Goal: Browse casually: Explore the website without a specific task or goal

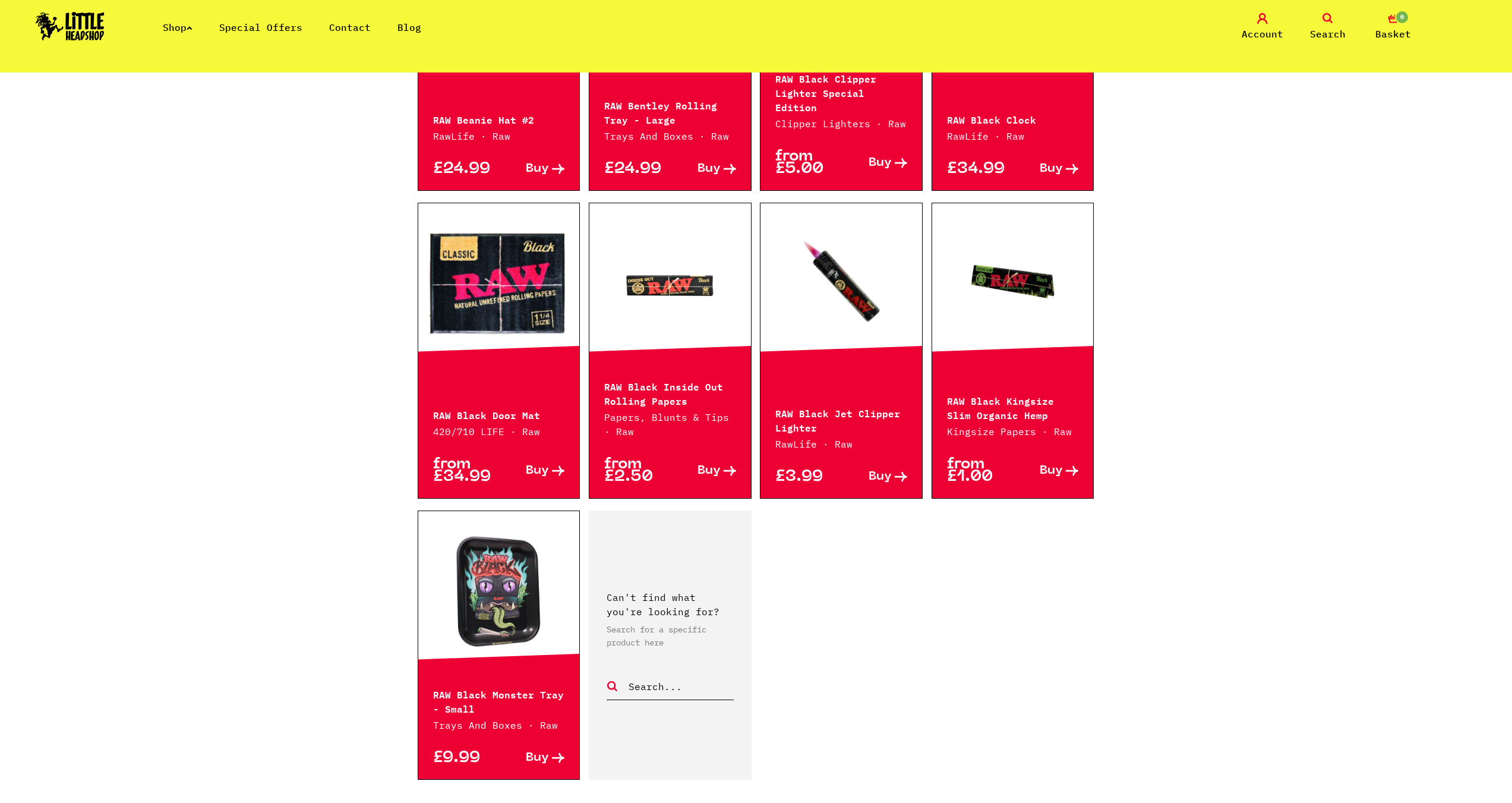
scroll to position [1486, 0]
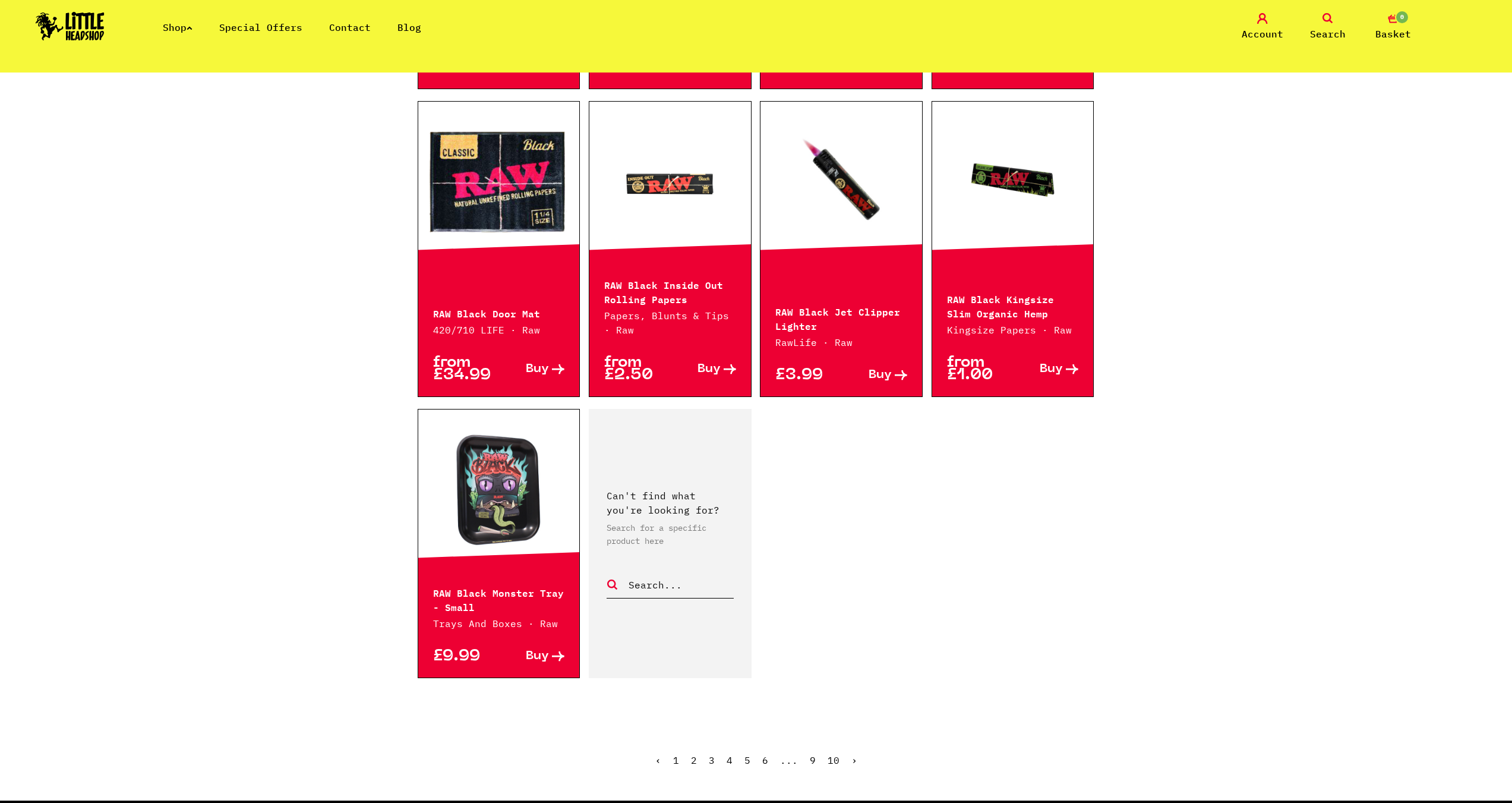
click at [854, 754] on link "›" at bounding box center [854, 760] width 6 height 12
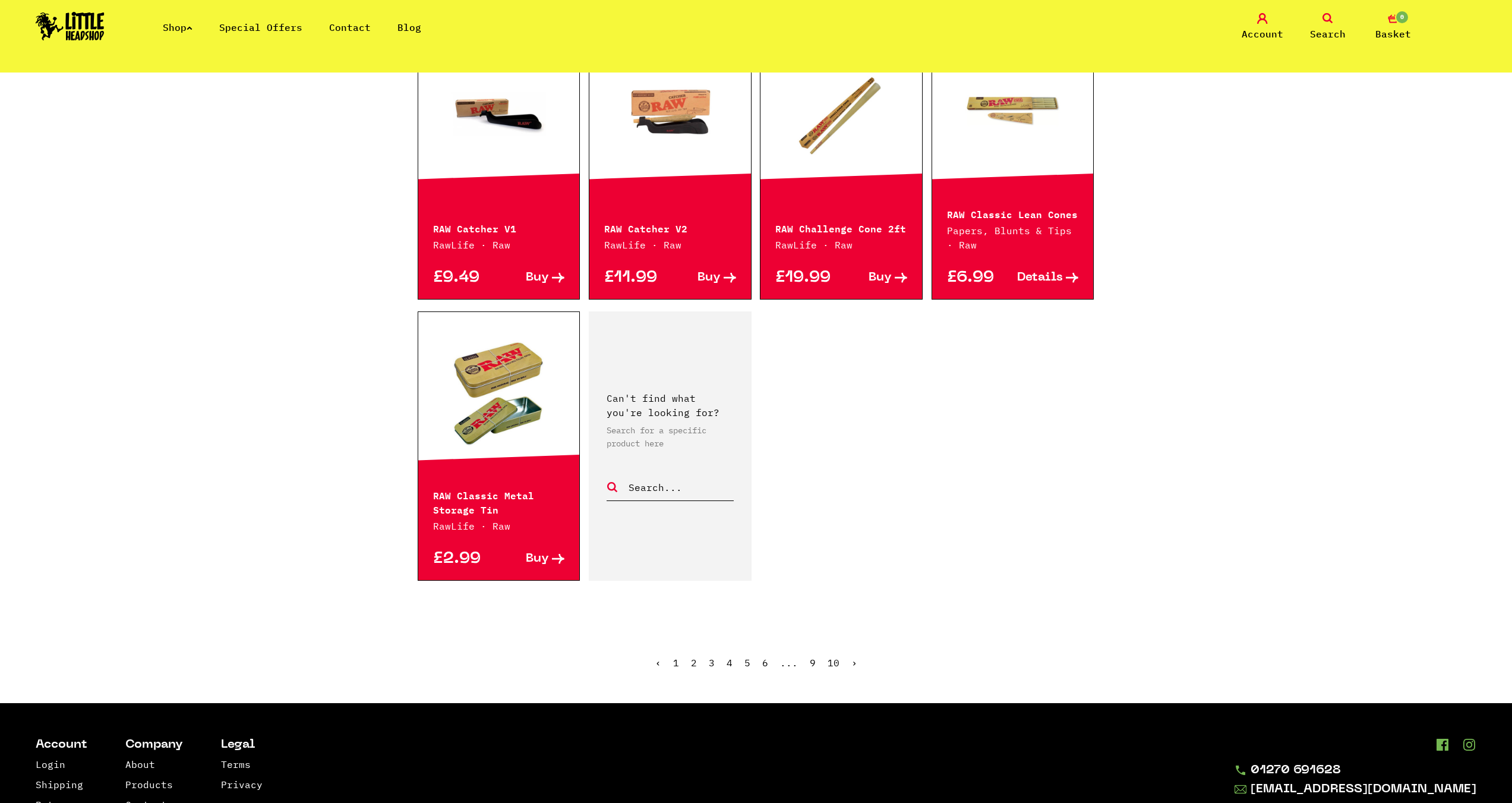
scroll to position [1545, 0]
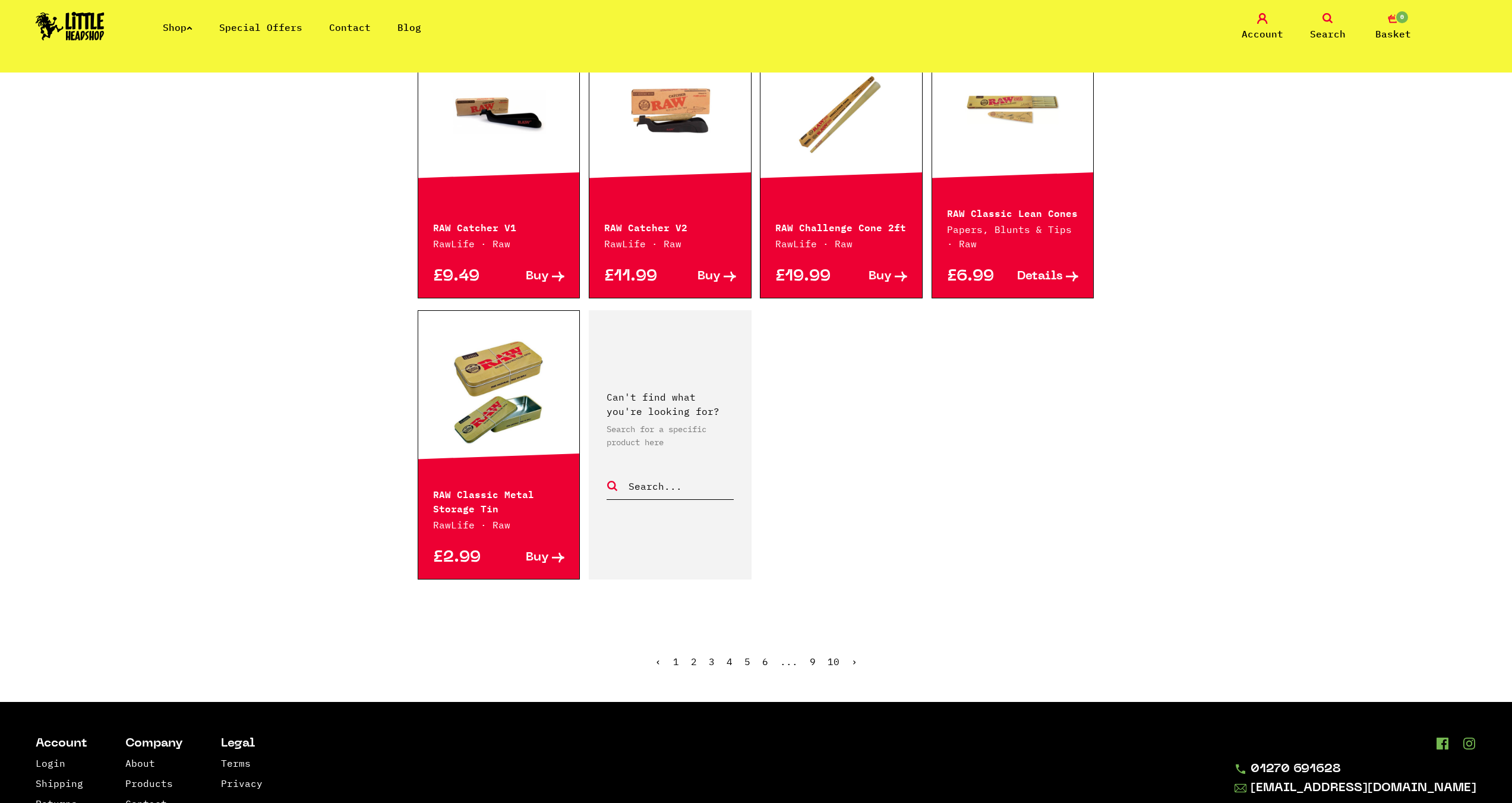
click at [851, 666] on link "›" at bounding box center [854, 662] width 6 height 12
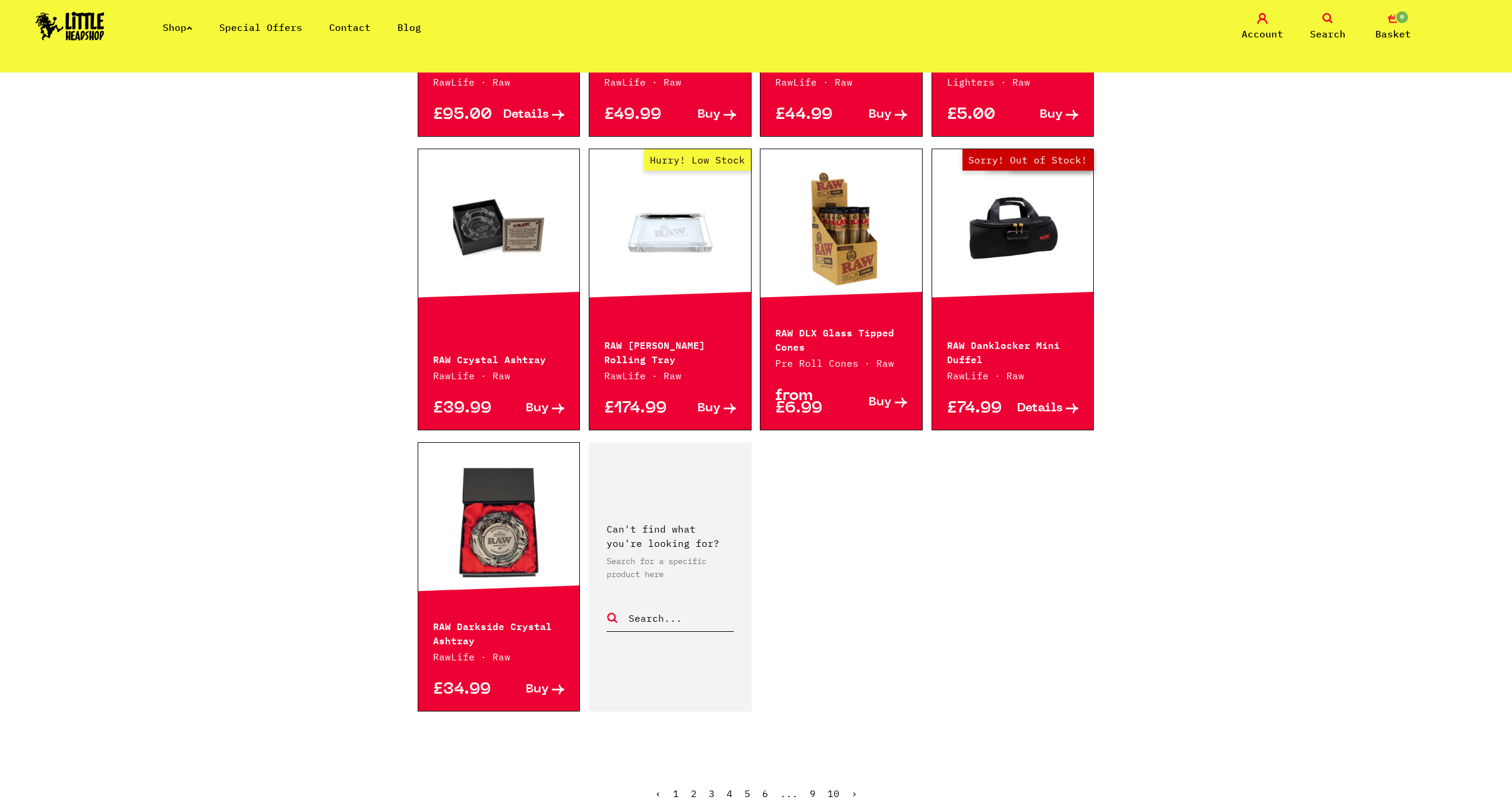
scroll to position [1545, 0]
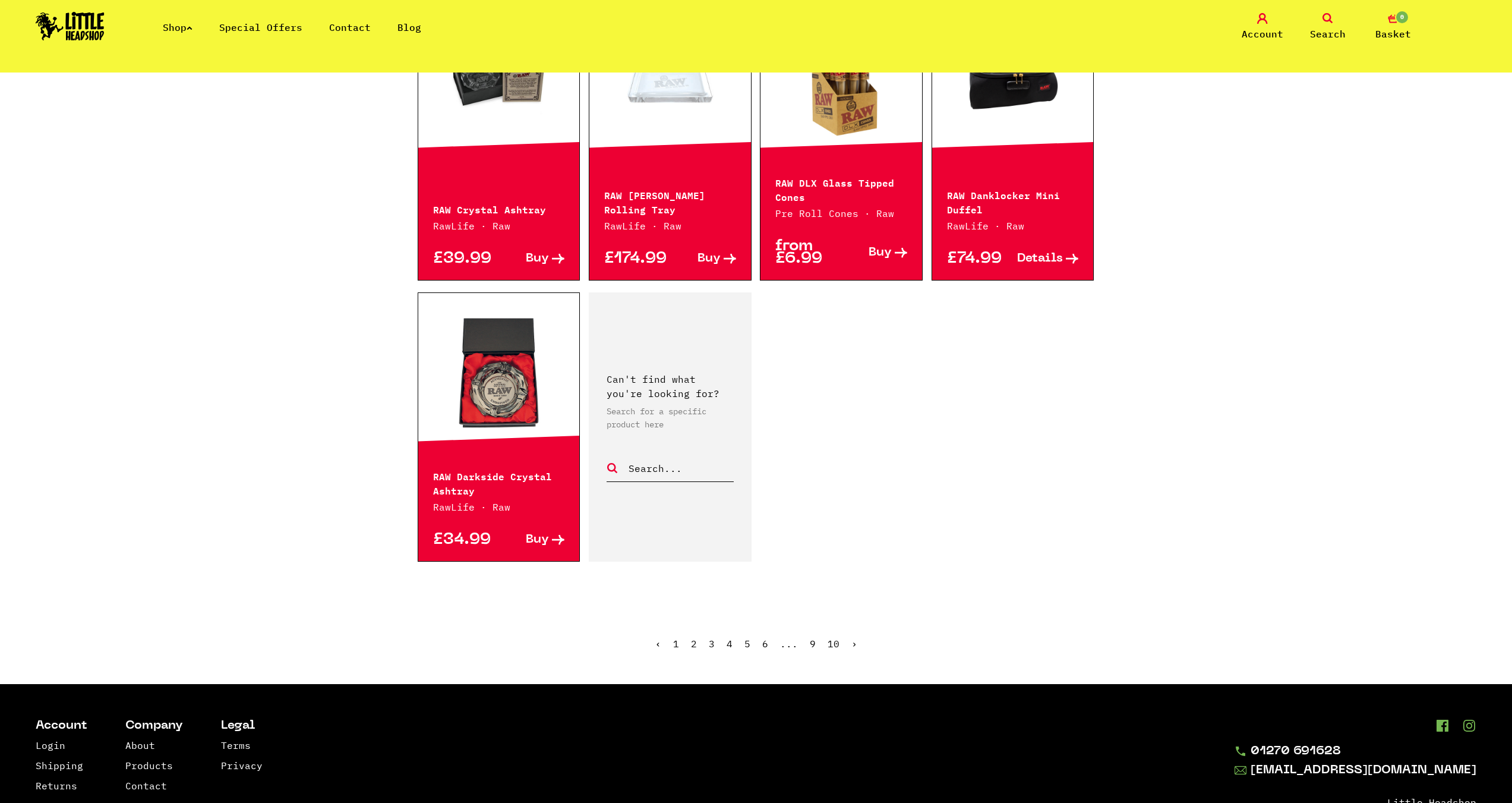
click at [853, 645] on link "›" at bounding box center [854, 644] width 6 height 12
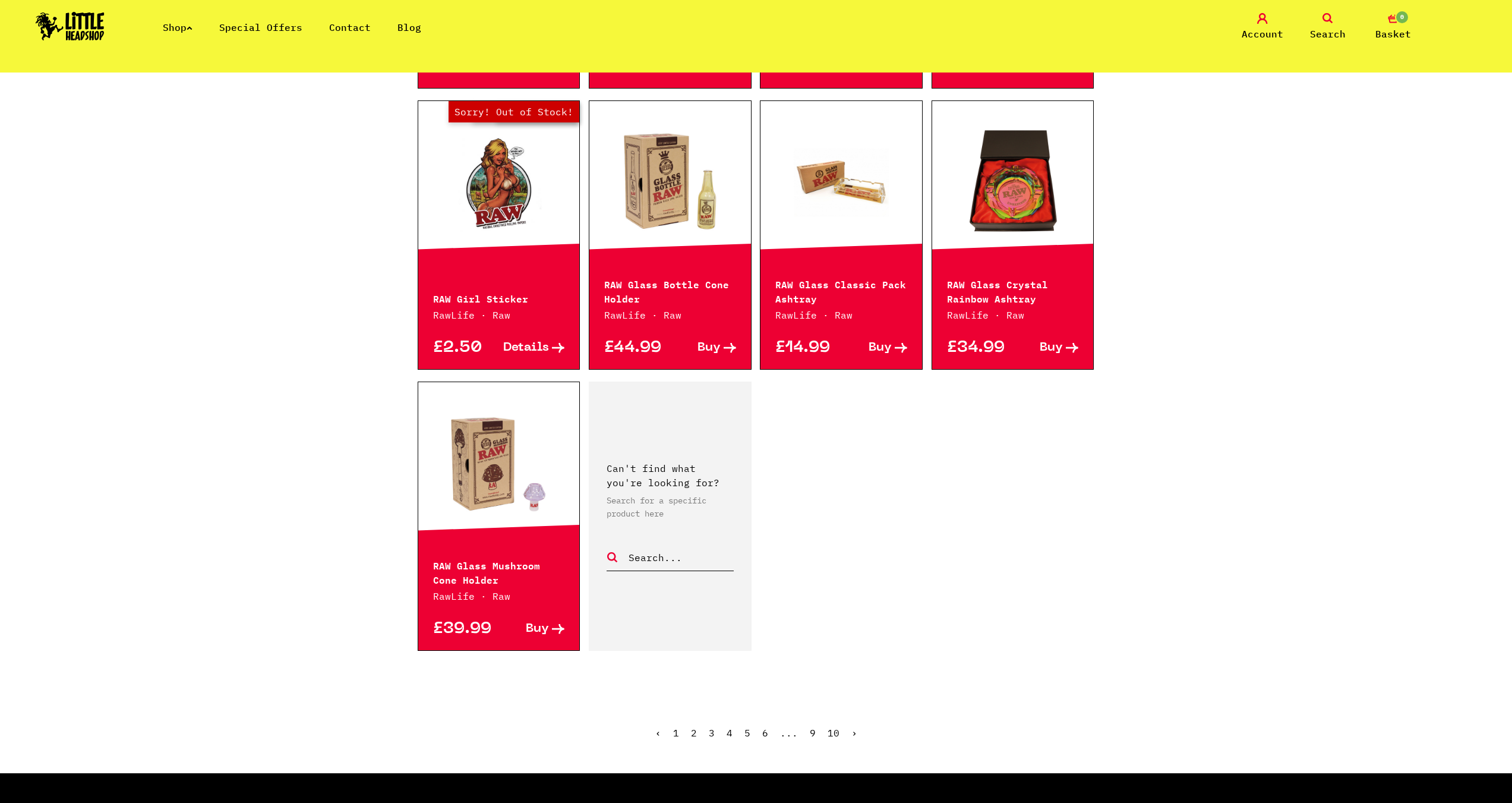
scroll to position [1664, 0]
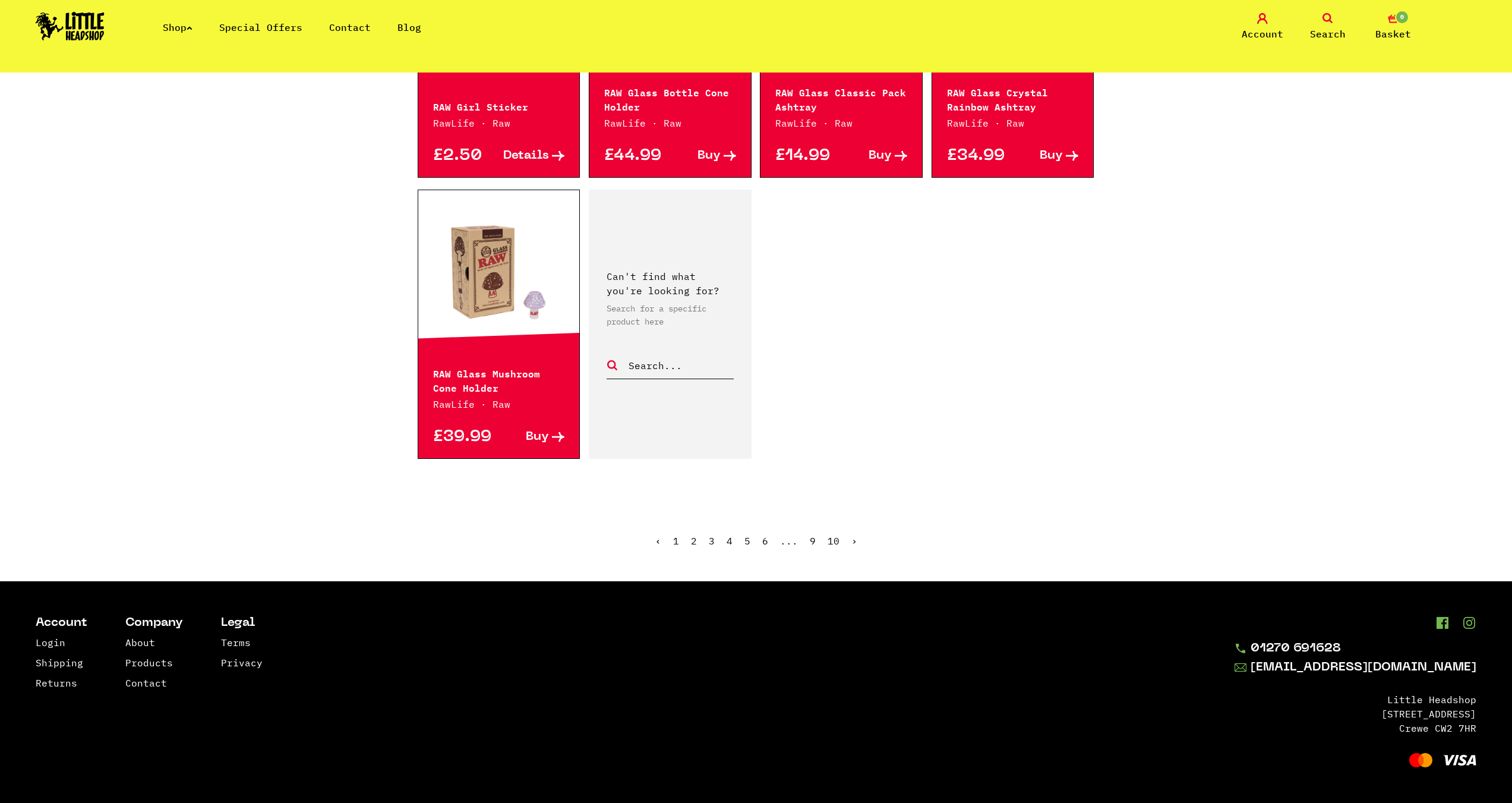
click at [851, 538] on link "›" at bounding box center [854, 541] width 6 height 12
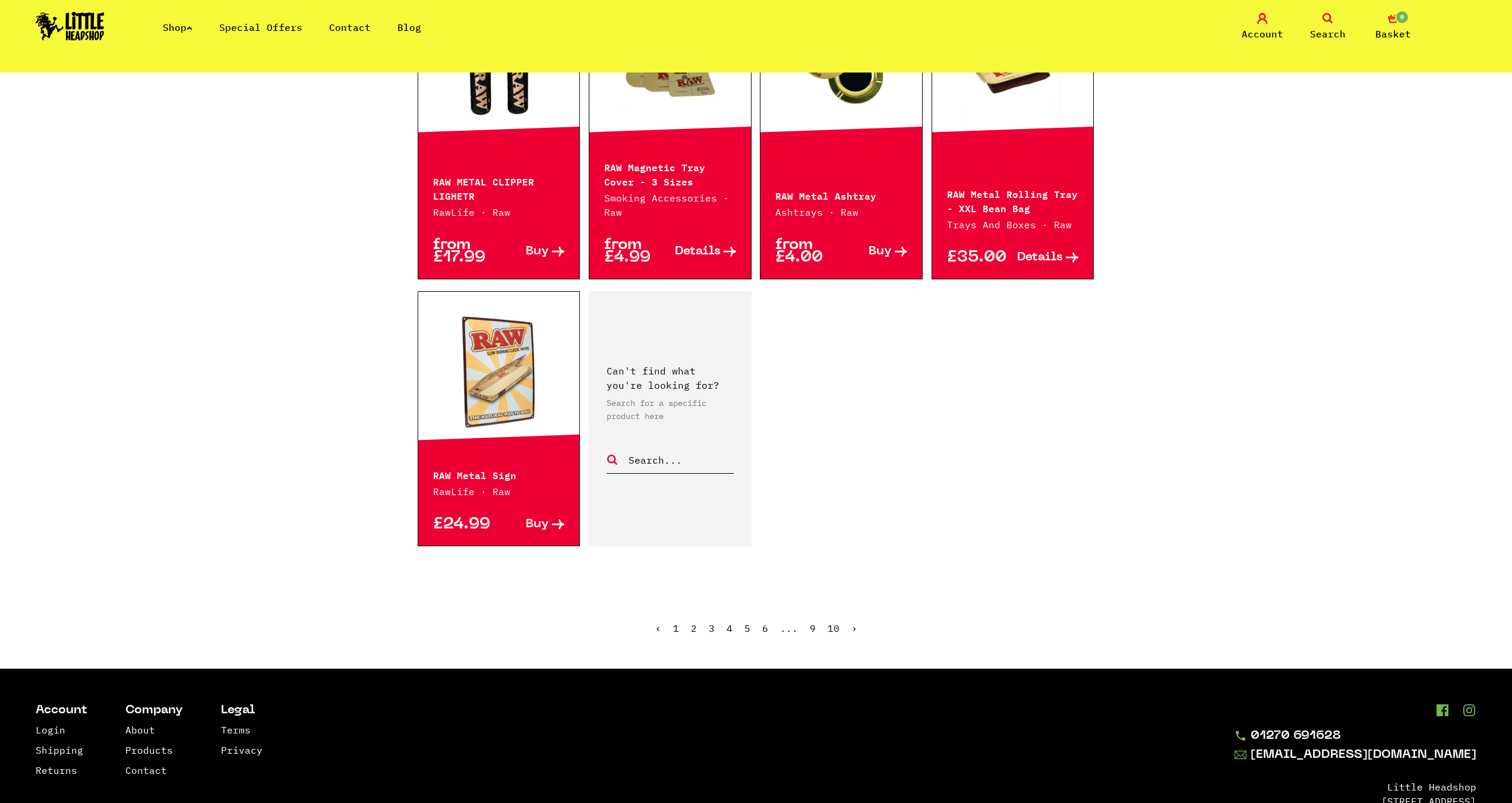
scroll to position [1605, 0]
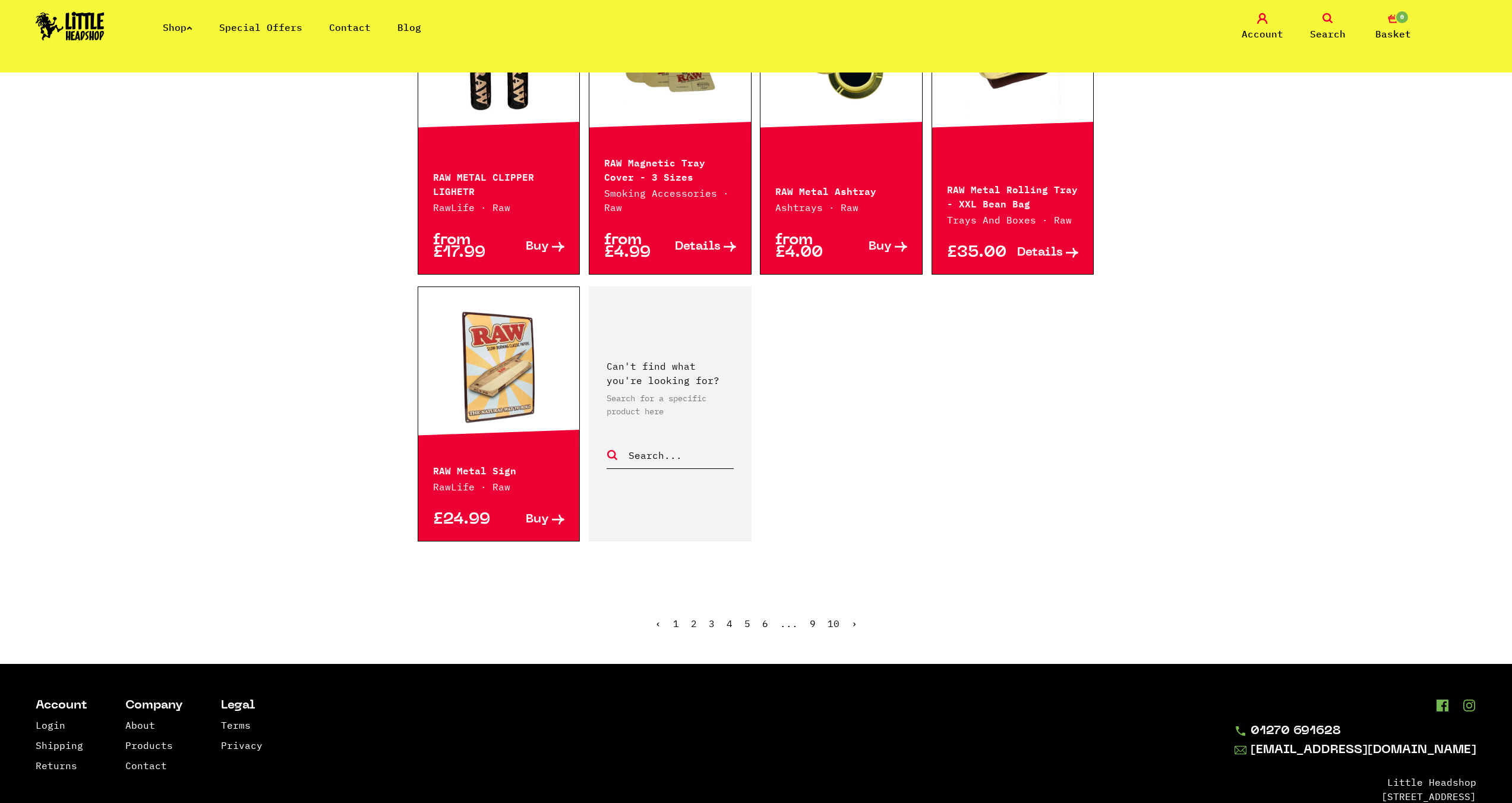
click at [851, 626] on link "›" at bounding box center [854, 623] width 6 height 12
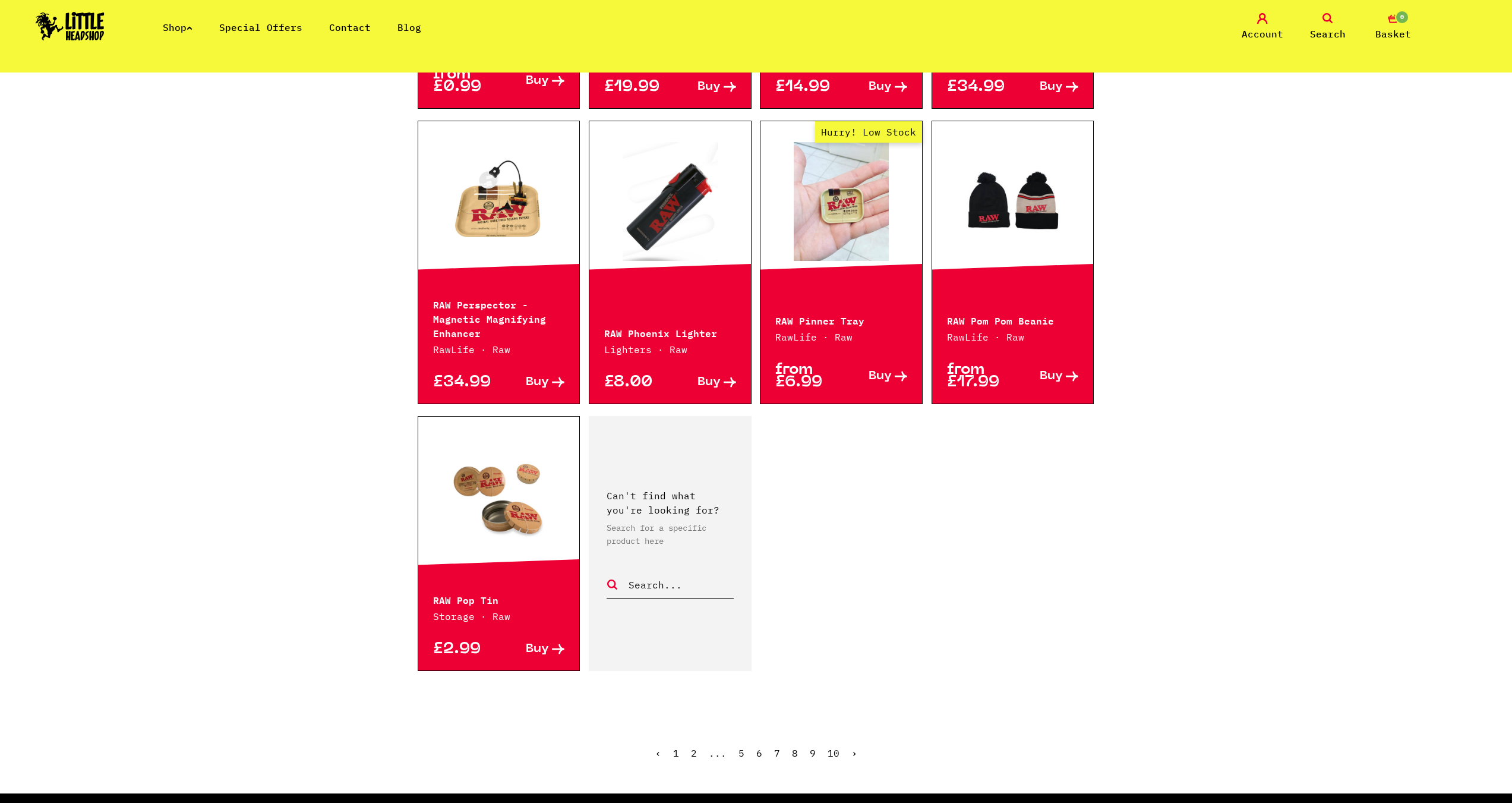
scroll to position [1486, 0]
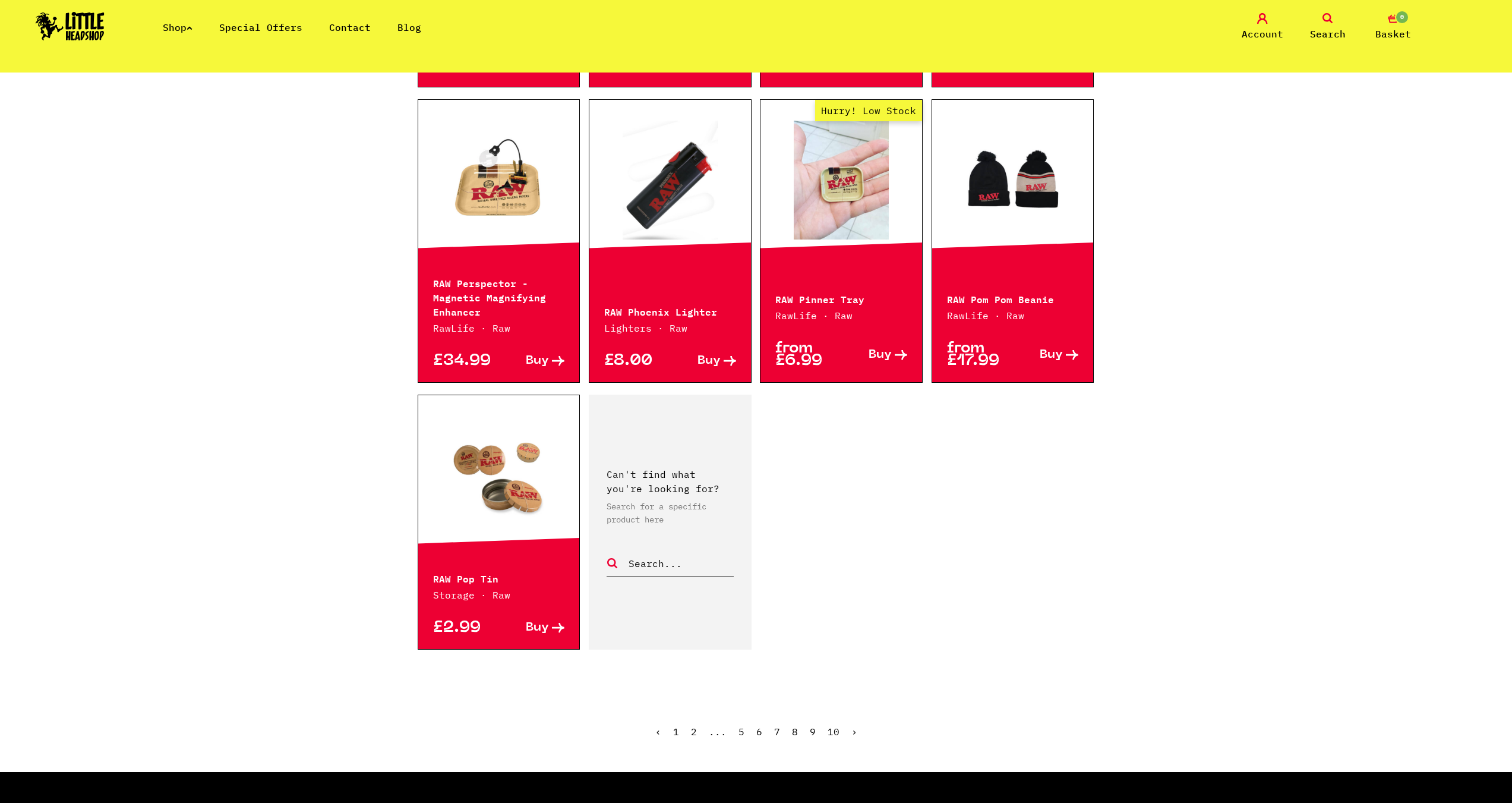
click at [854, 732] on link "›" at bounding box center [854, 732] width 6 height 12
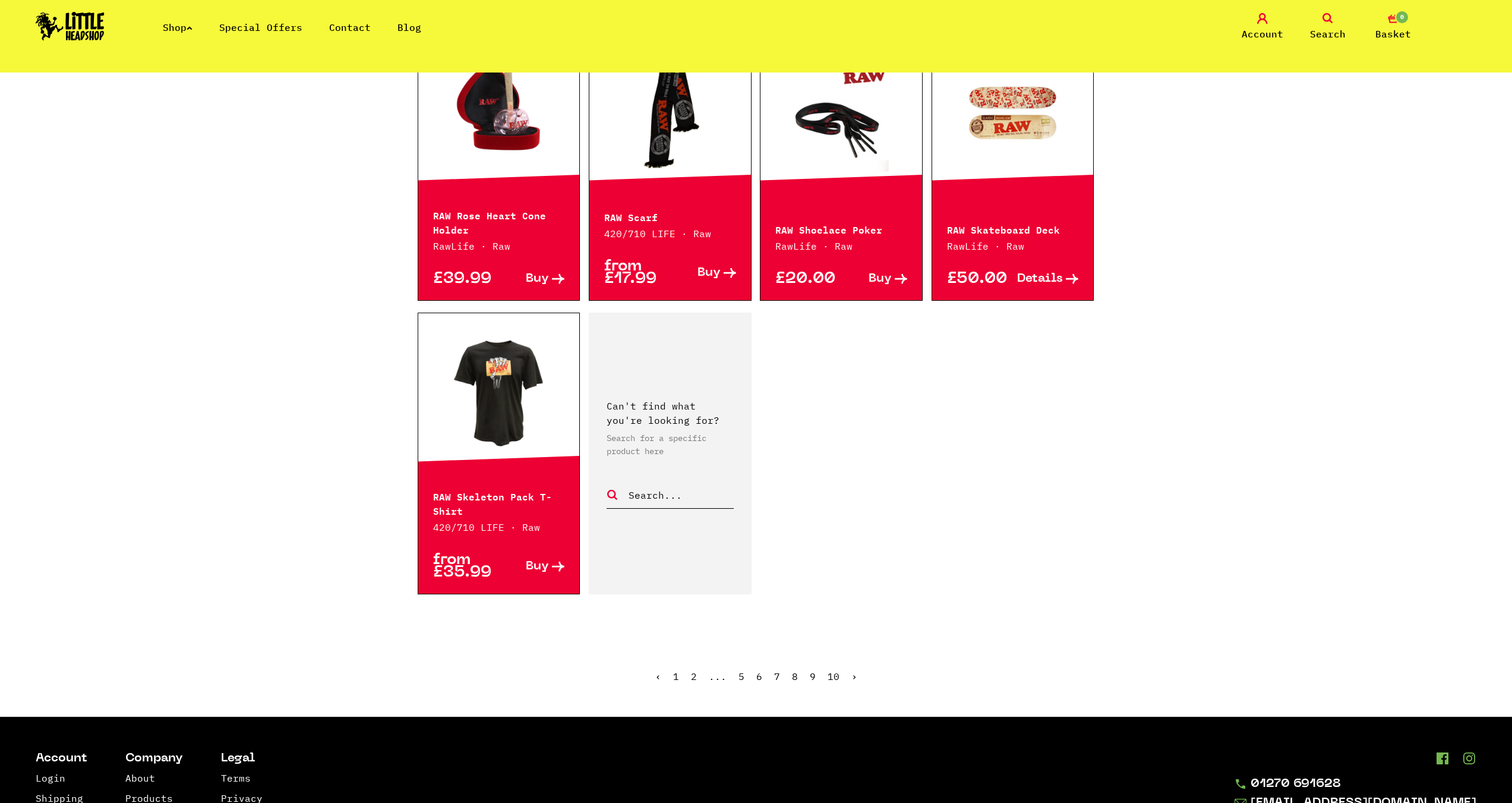
scroll to position [1605, 0]
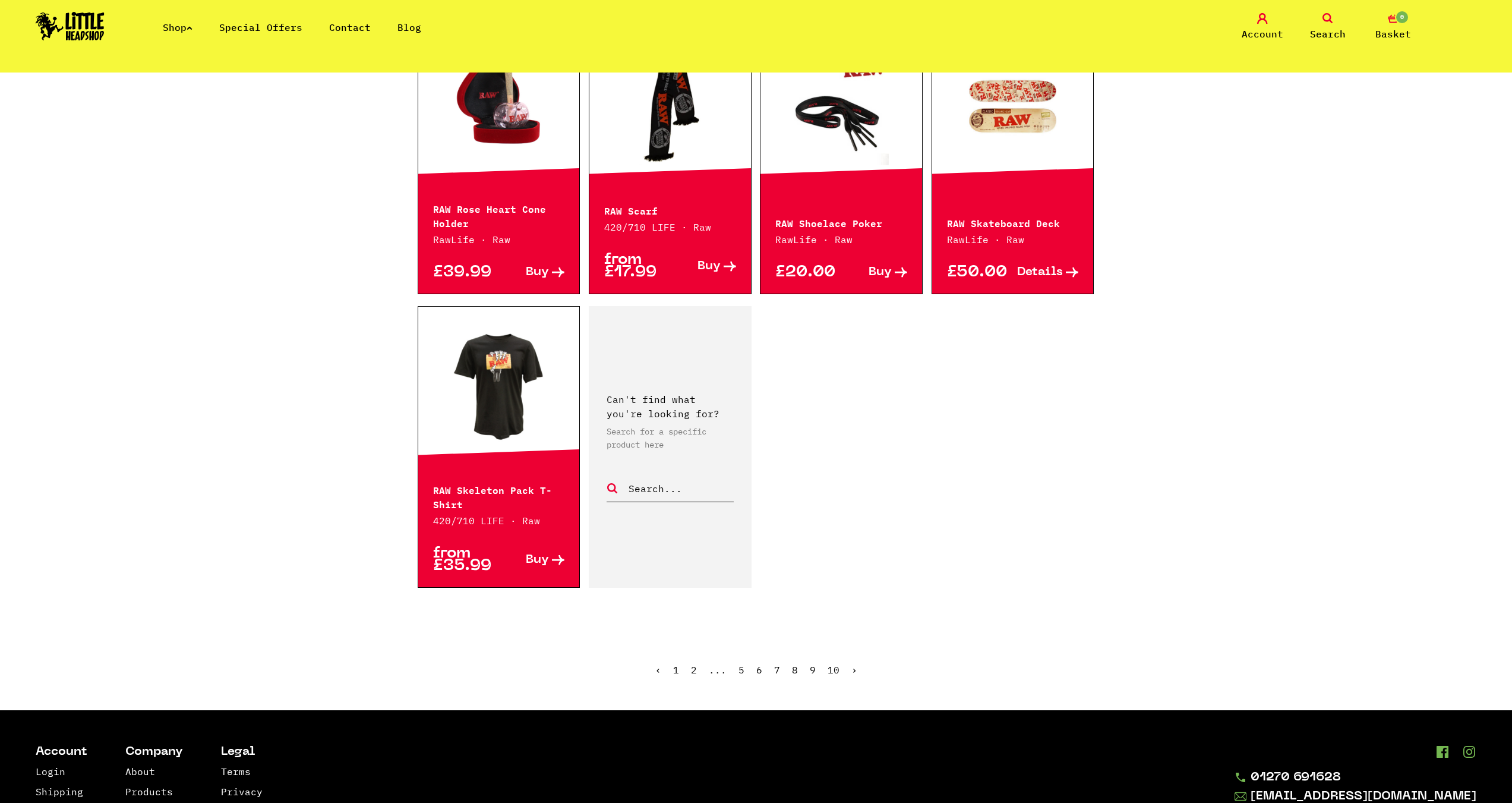
click at [852, 664] on link "›" at bounding box center [854, 670] width 6 height 12
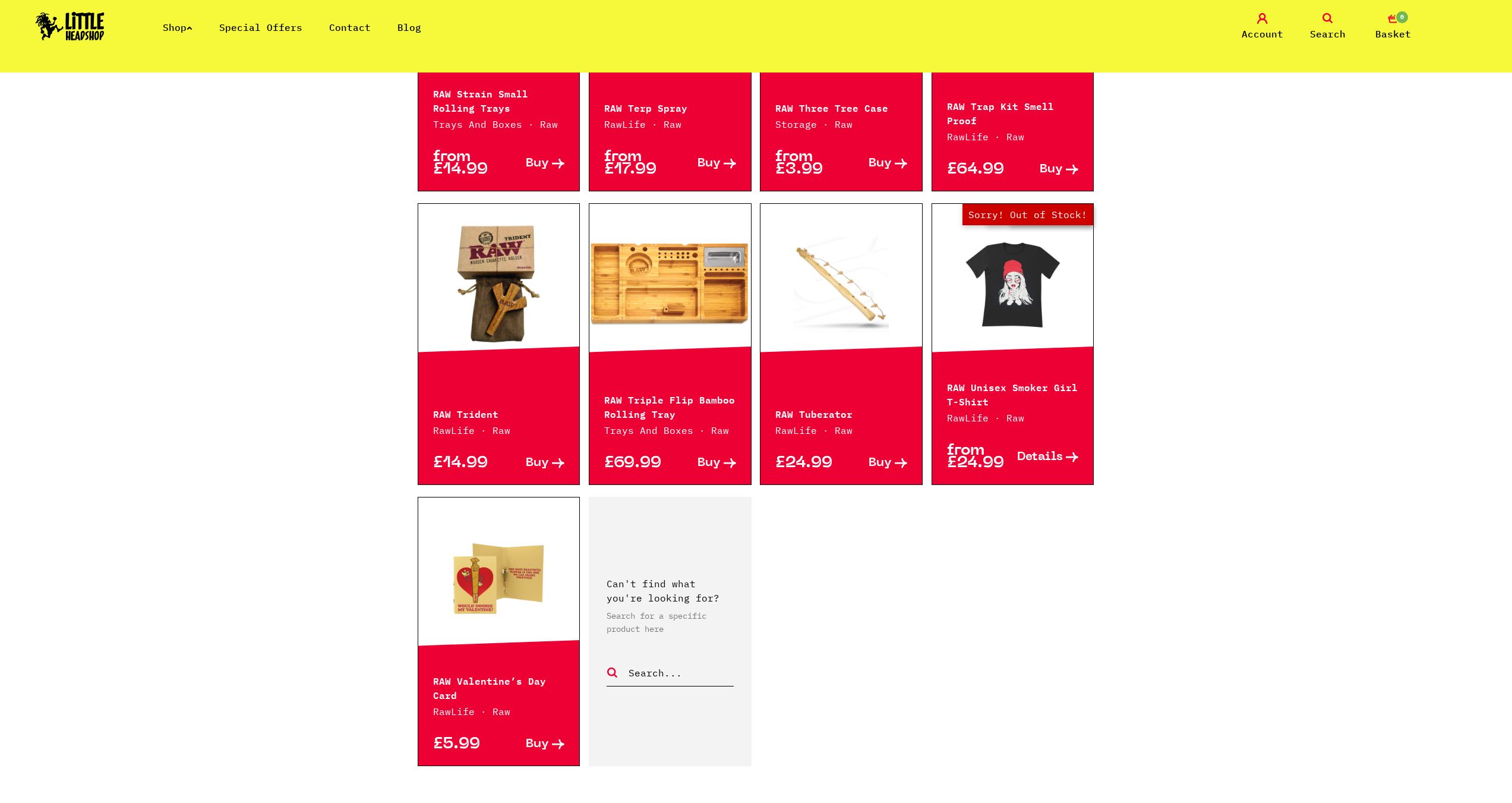
scroll to position [1486, 0]
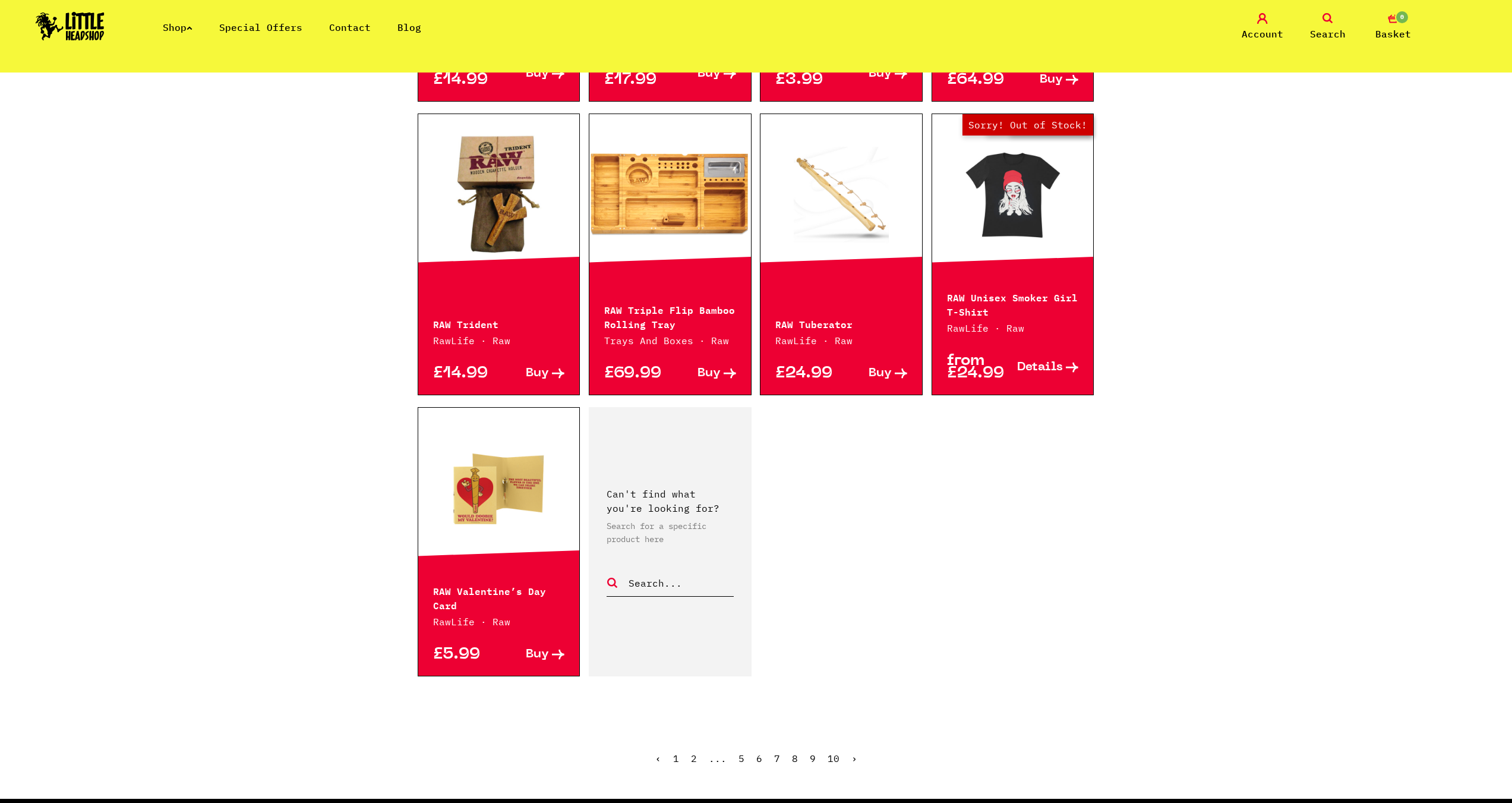
click at [854, 753] on link "›" at bounding box center [854, 759] width 6 height 12
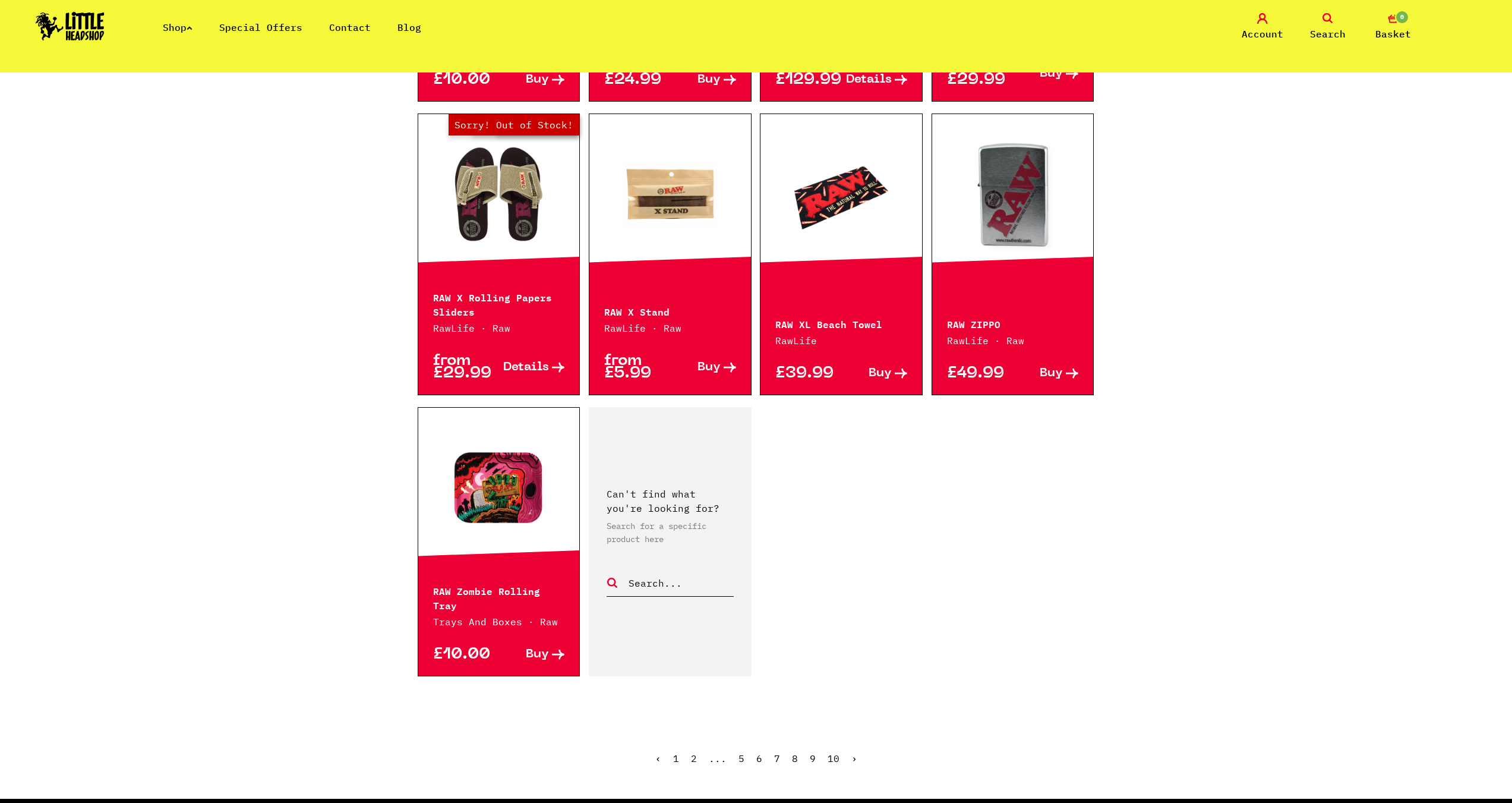
scroll to position [1545, 0]
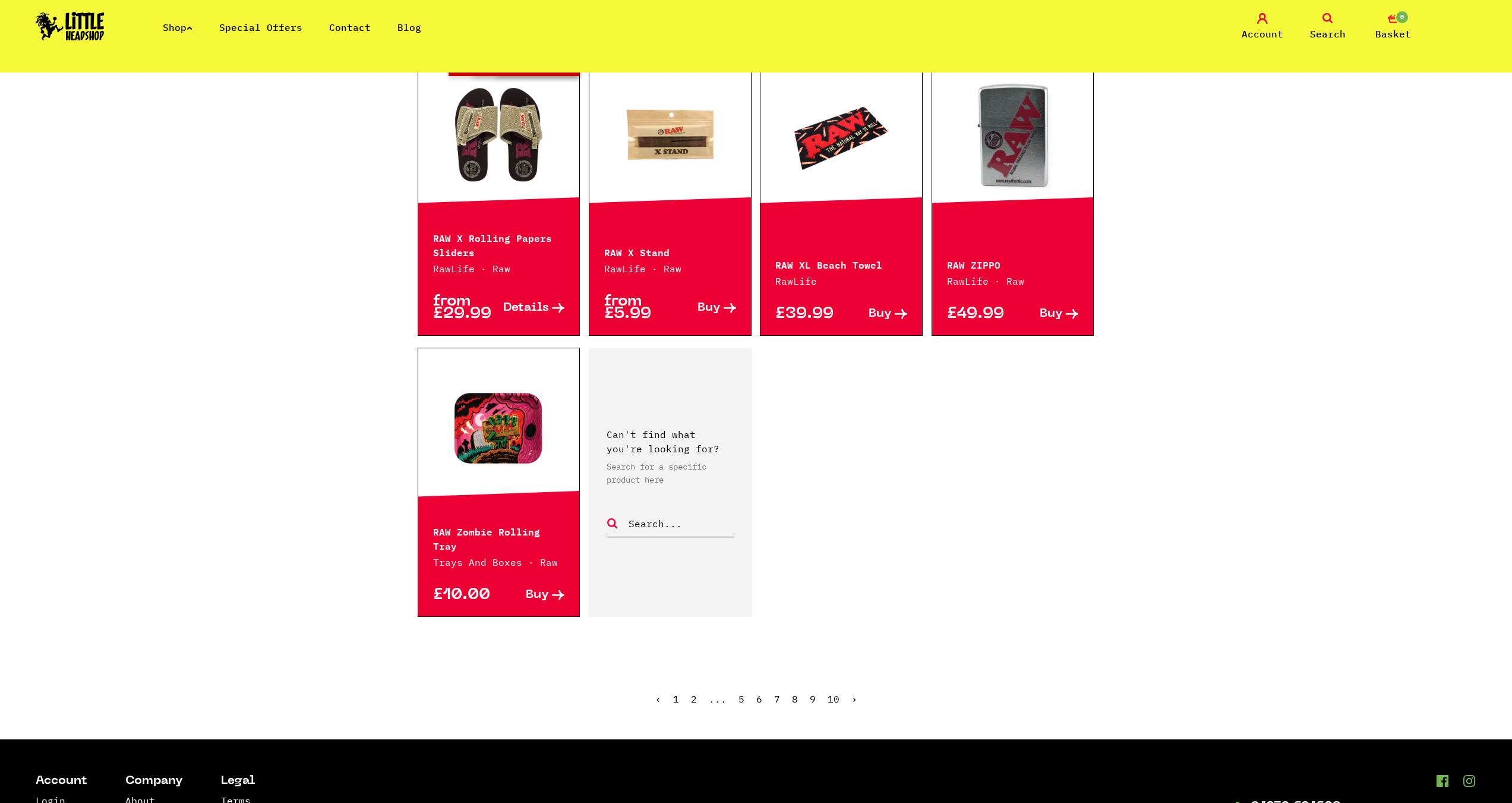
click at [852, 693] on link "›" at bounding box center [854, 699] width 6 height 12
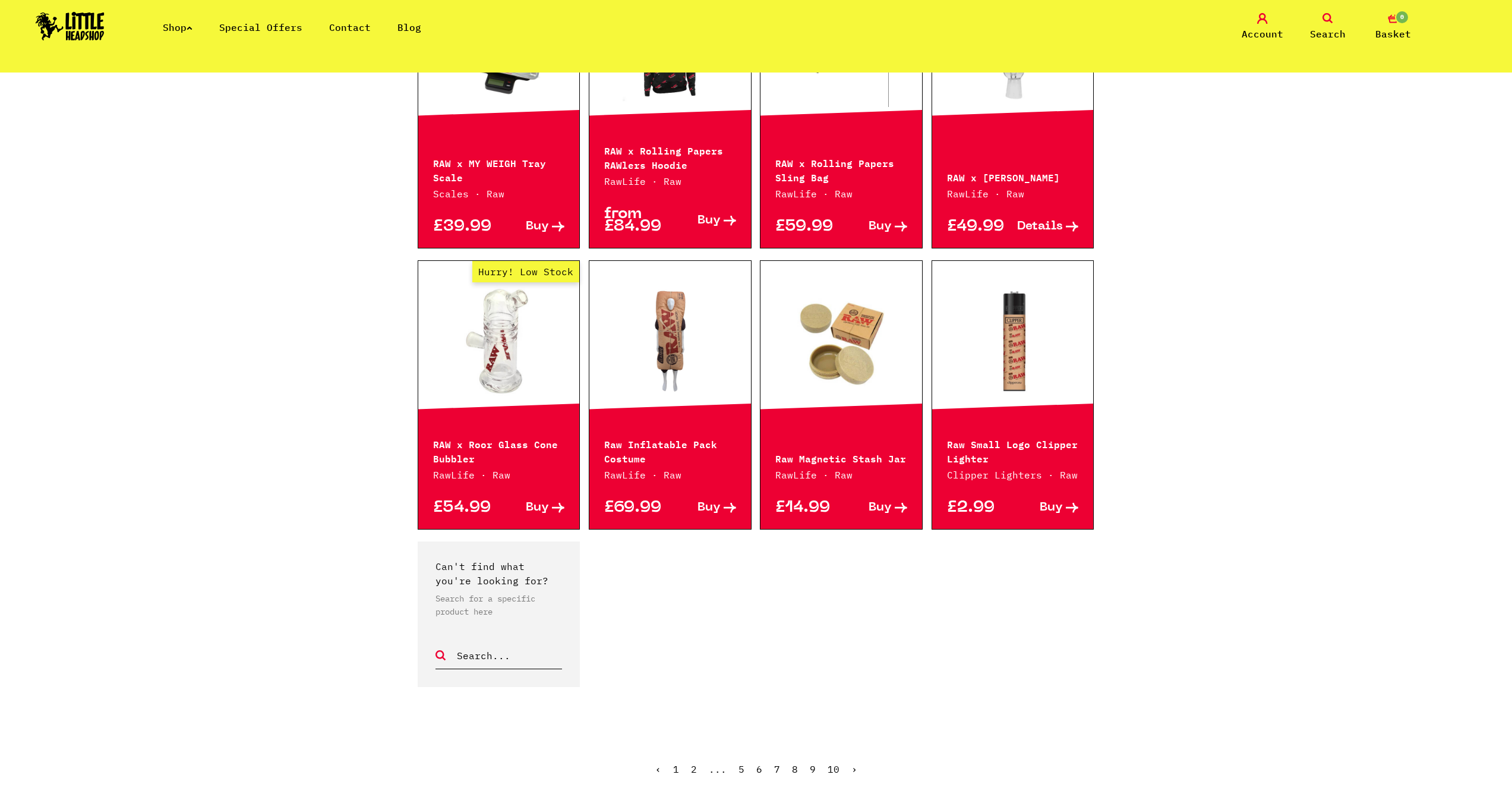
scroll to position [476, 0]
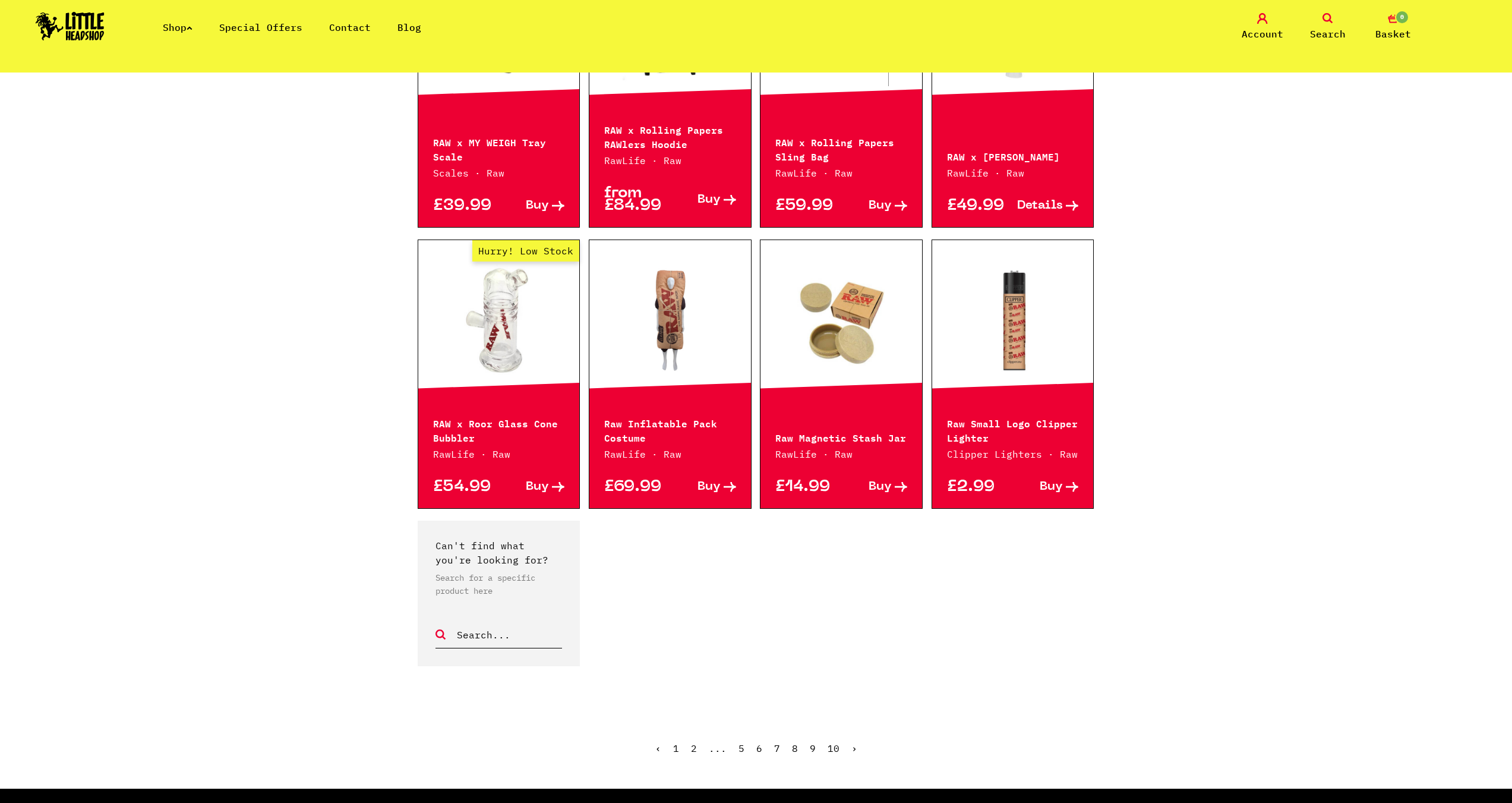
click at [852, 749] on span "›" at bounding box center [854, 748] width 6 height 12
click at [677, 749] on link "1" at bounding box center [676, 748] width 6 height 12
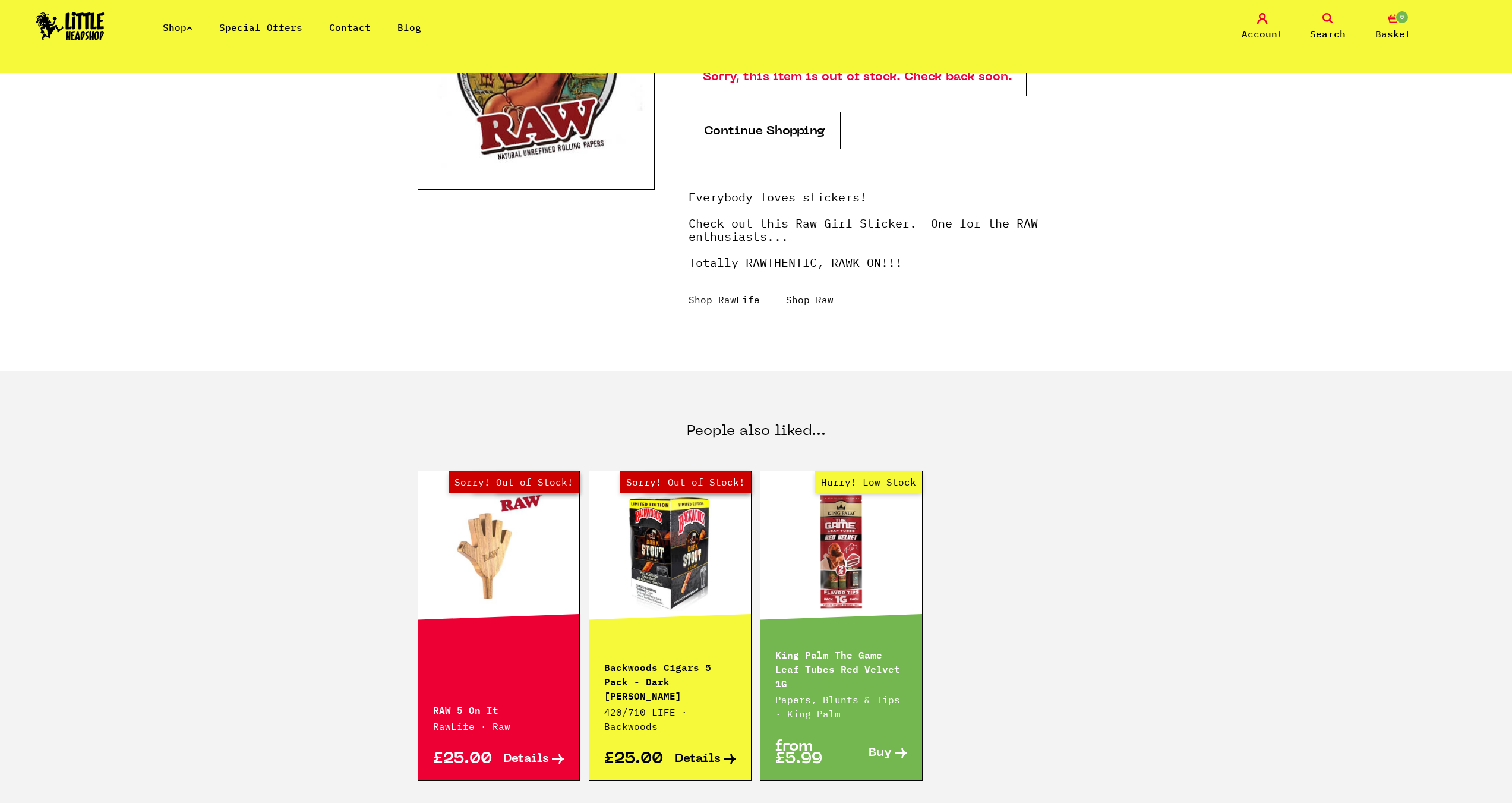
scroll to position [298, 0]
